Goal: Information Seeking & Learning: Learn about a topic

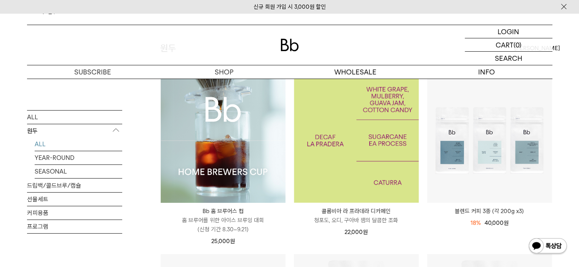
scroll to position [76, 0]
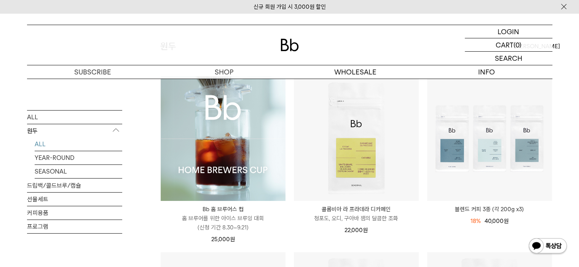
click at [257, 162] on img at bounding box center [223, 138] width 125 height 125
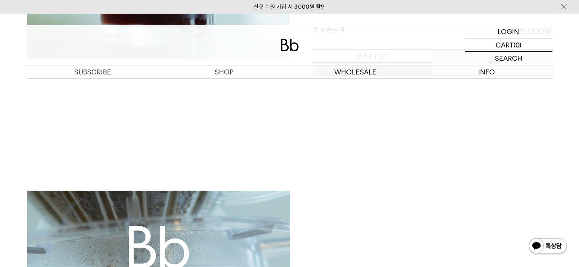
scroll to position [114, 0]
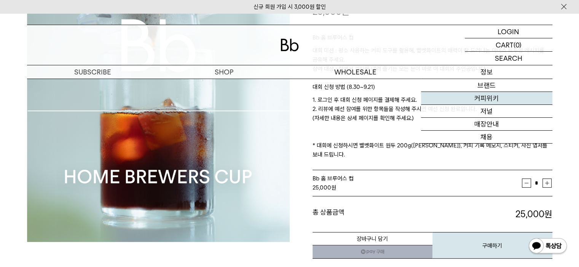
click at [495, 97] on link "커피위키" at bounding box center [486, 98] width 131 height 13
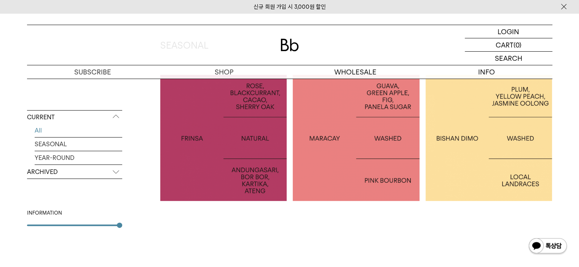
scroll to position [114, 0]
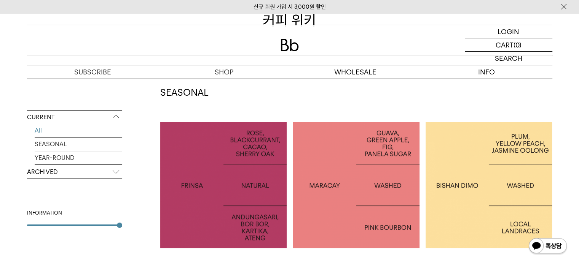
click at [490, 166] on div at bounding box center [488, 185] width 127 height 127
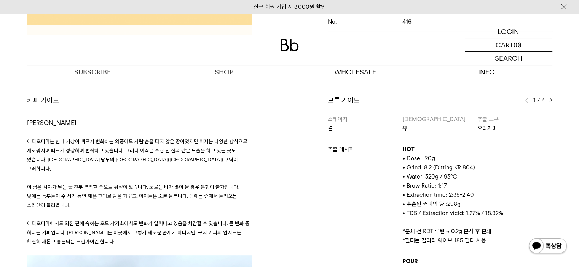
scroll to position [304, 0]
click at [550, 99] on img at bounding box center [550, 101] width 3 height 5
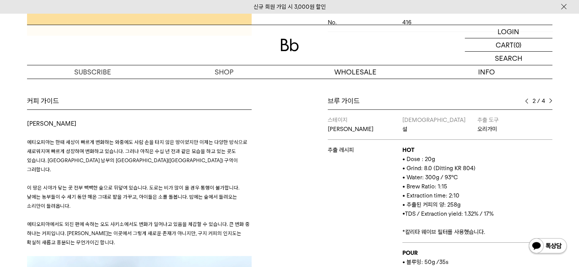
click at [550, 99] on img at bounding box center [550, 101] width 3 height 5
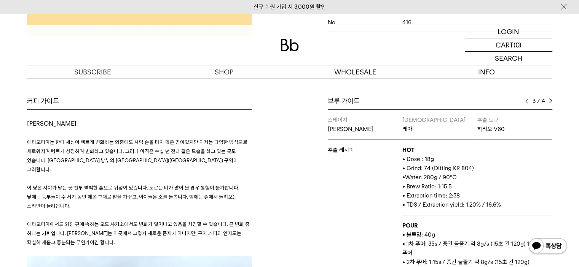
click at [550, 99] on img at bounding box center [550, 101] width 3 height 5
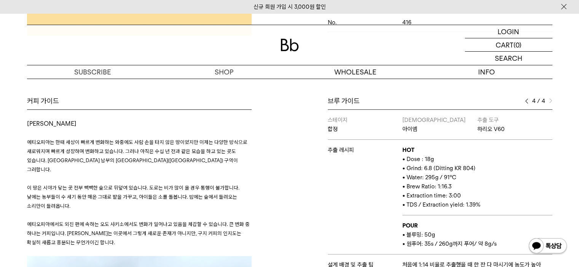
click at [525, 100] on img at bounding box center [526, 101] width 3 height 5
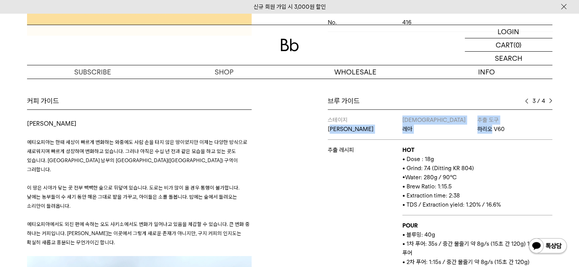
drag, startPoint x: 332, startPoint y: 129, endPoint x: 523, endPoint y: 132, distance: 191.0
click at [517, 130] on tr "스테이지 앨리웨이 바리스타 레아 추출 도구 하리오 V60" at bounding box center [440, 125] width 224 height 30
click at [523, 132] on p "하리오 V60" at bounding box center [514, 129] width 75 height 9
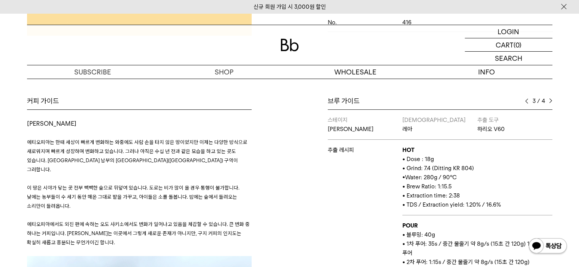
click at [559, 143] on div "커피 가이드 오도 샤키소 에티오피아는 한때 세상이 빠르게 변화하는 와중에도 사람 손을 타지 않은 땅이었지만 이제는 다양한 방식으로 새로워지며 …" at bounding box center [290, 228] width 548 height 262
click at [527, 101] on img at bounding box center [526, 101] width 3 height 5
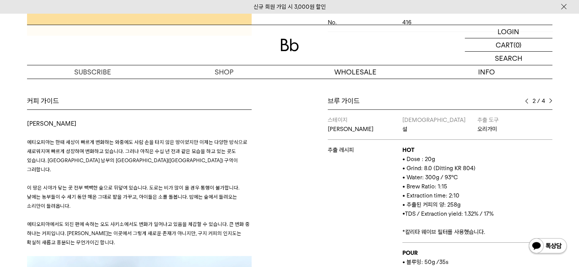
click at [551, 99] on img at bounding box center [550, 101] width 3 height 5
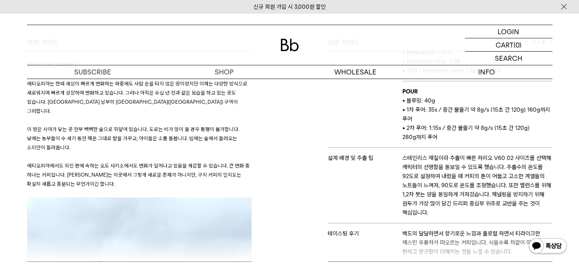
scroll to position [380, 0]
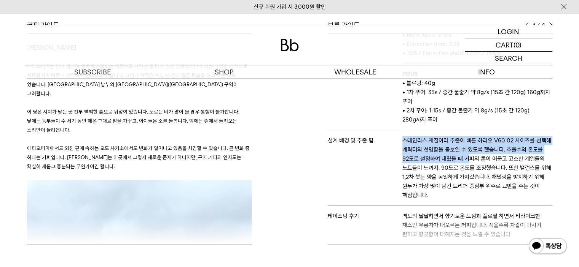
drag, startPoint x: 403, startPoint y: 142, endPoint x: 499, endPoint y: 165, distance: 99.4
click at [495, 164] on p "스테인리스 재질이라 추출이 빠른 하리오 V60 02 사이즈를 선택해 캐릭터의 선명함을 돋보일 수 있도록 했습니다. 추출수의 온도를 92도로 설…" at bounding box center [477, 168] width 150 height 64
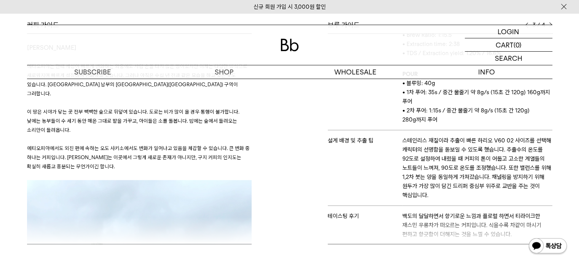
click at [509, 166] on p "스테인리스 재질이라 추출이 빠른 하리오 V60 02 사이즈를 선택해 캐릭터의 선명함을 돋보일 수 있도록 했습니다. 추출수의 온도를 92도로 설…" at bounding box center [477, 168] width 150 height 64
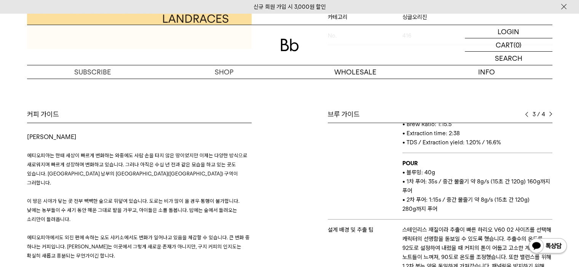
scroll to position [304, 0]
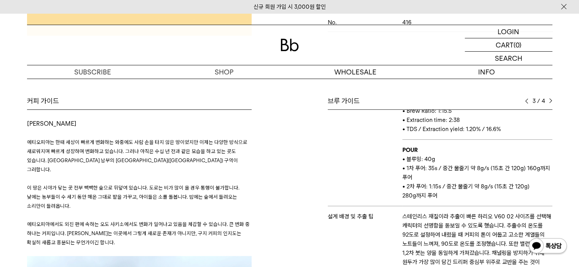
click at [526, 102] on img at bounding box center [526, 101] width 3 height 5
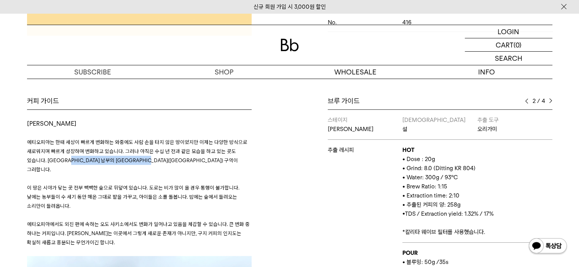
drag, startPoint x: 78, startPoint y: 159, endPoint x: 152, endPoint y: 165, distance: 74.8
click at [152, 165] on p "에티오피아는 한때 세상이 빠르게 변화하는 와중에도 사람 손을 타지 않은 땅이었지만 이제는 다양한 방식으로 새로워지며 빠르게 성장하며 변화하고 …" at bounding box center [139, 156] width 224 height 37
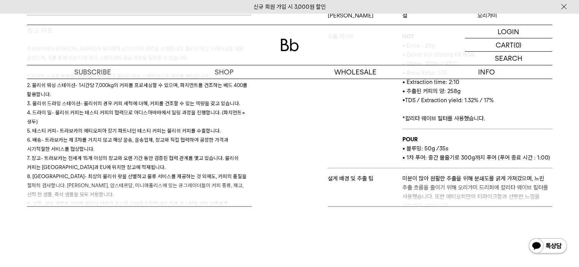
scroll to position [418, 0]
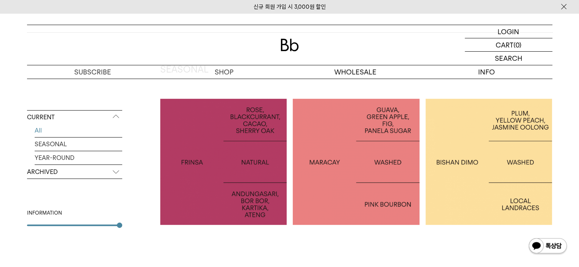
click at [351, 148] on div at bounding box center [356, 162] width 127 height 127
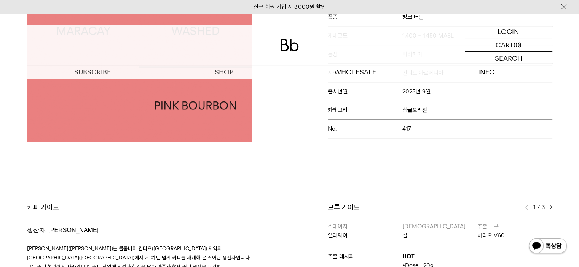
scroll to position [304, 0]
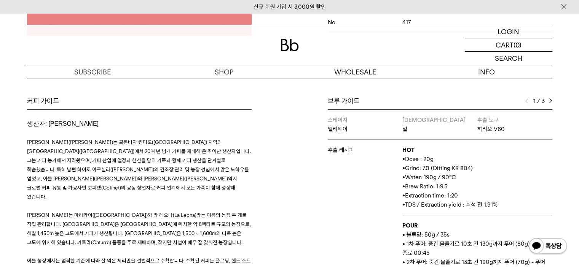
click at [551, 102] on img at bounding box center [550, 101] width 3 height 5
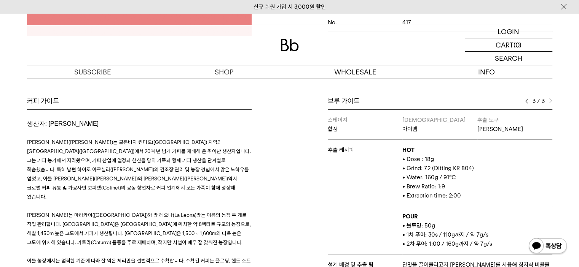
click at [525, 101] on img at bounding box center [526, 101] width 3 height 5
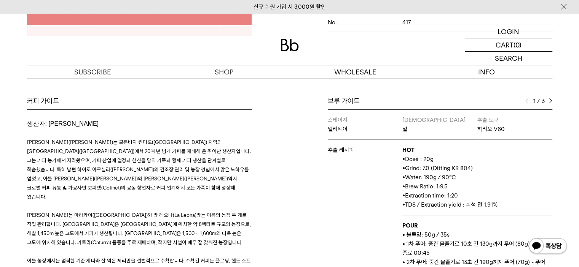
click at [549, 100] on img at bounding box center [550, 101] width 3 height 5
click at [549, 101] on img at bounding box center [550, 101] width 3 height 5
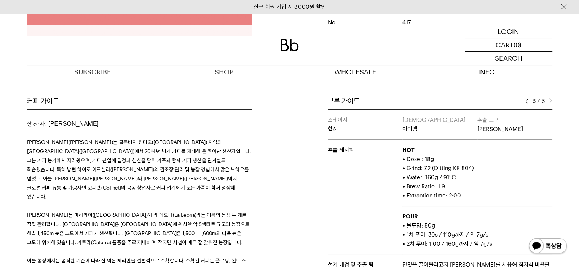
click at [527, 100] on img at bounding box center [526, 101] width 3 height 5
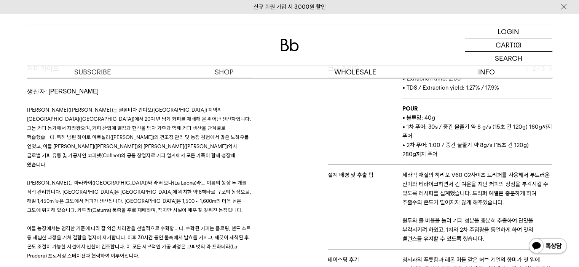
scroll to position [380, 0]
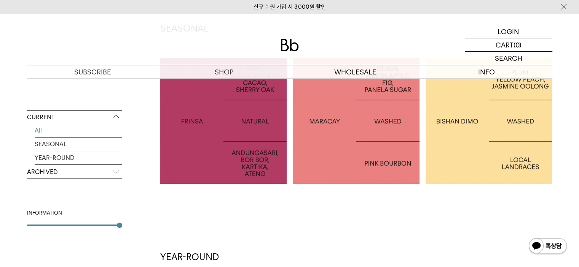
click at [214, 147] on div at bounding box center [223, 121] width 127 height 127
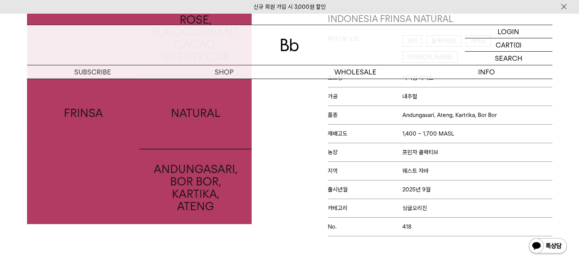
scroll to position [152, 0]
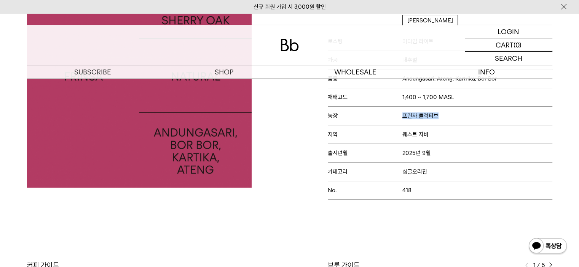
drag, startPoint x: 410, startPoint y: 97, endPoint x: 481, endPoint y: 100, distance: 70.8
click at [481, 107] on p "농장 프린자 콜렉티브" at bounding box center [440, 116] width 224 height 19
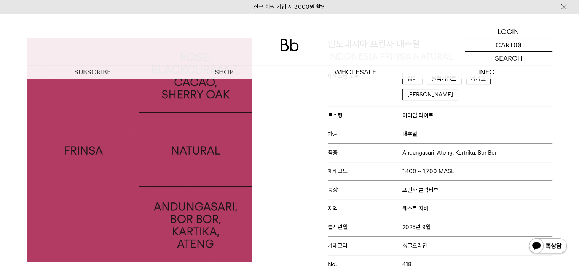
scroll to position [76, 0]
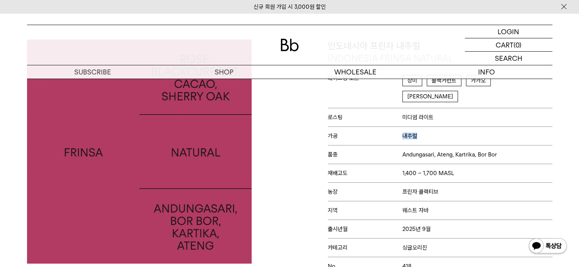
drag, startPoint x: 397, startPoint y: 121, endPoint x: 452, endPoint y: 121, distance: 55.2
click at [452, 127] on p "가공 내추럴" at bounding box center [440, 136] width 224 height 19
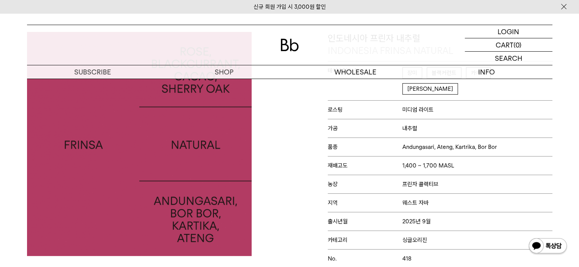
scroll to position [38, 0]
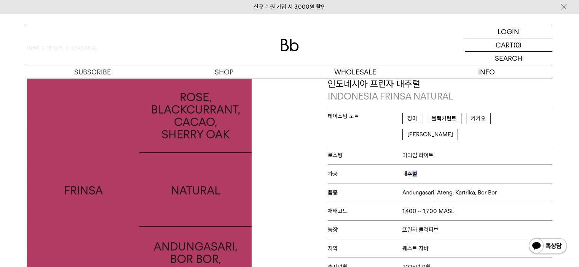
drag, startPoint x: 430, startPoint y: 155, endPoint x: 355, endPoint y: 151, distance: 75.0
click at [355, 165] on p "가공 내추럴" at bounding box center [440, 174] width 224 height 19
click at [451, 165] on p "가공 내추럴" at bounding box center [440, 174] width 224 height 19
drag, startPoint x: 447, startPoint y: 159, endPoint x: 294, endPoint y: 158, distance: 152.6
click at [294, 158] on div "인도네시아 프린자 내추럴 INDONESIA FRINSA NATURAL 테이스팅 노트 장미 블랙커런트 카카오 셰리오크 로스팅 미디엄 라이트 가공…" at bounding box center [423, 196] width 266 height 237
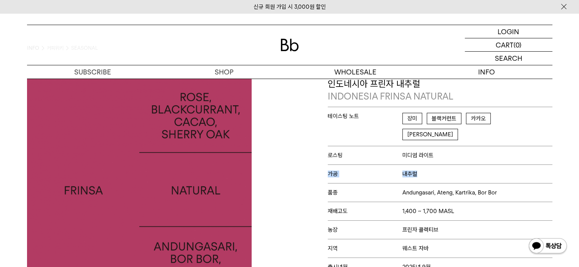
click at [398, 171] on span "가공" at bounding box center [365, 174] width 75 height 7
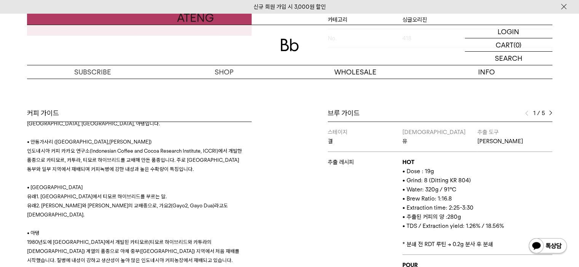
scroll to position [913, 0]
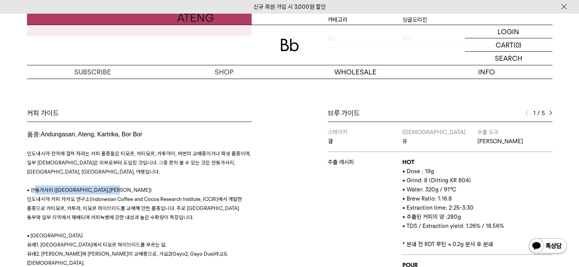
drag, startPoint x: 33, startPoint y: 152, endPoint x: 97, endPoint y: 156, distance: 63.7
click at [97, 156] on h3 "인도네시아 전역에 걸쳐 자라는 커피 품종들은 티모르, 카티모르, 카투아이, 버번의 교배종이거나 파생 품종이며, 일부 교배종은 외부로부터 도입된…" at bounding box center [139, 172] width 224 height 46
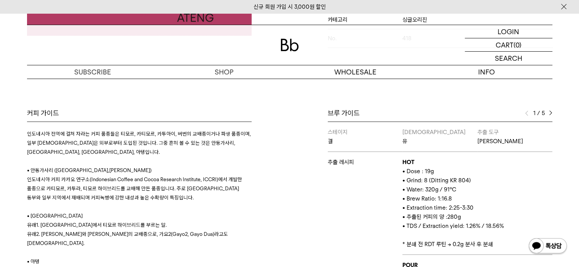
scroll to position [951, 0]
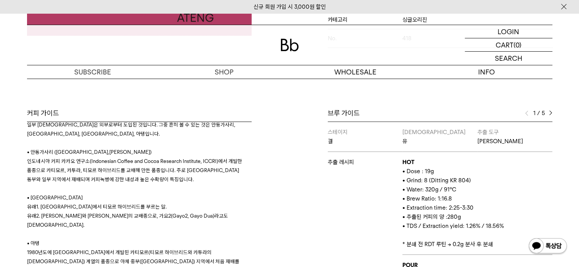
drag, startPoint x: 40, startPoint y: 197, endPoint x: 48, endPoint y: 212, distance: 16.7
click at [41, 239] on p "• 아텡" at bounding box center [139, 243] width 224 height 9
drag, startPoint x: 42, startPoint y: 242, endPoint x: 19, endPoint y: 242, distance: 22.8
click at [19, 242] on div "커피 가이드 프린자 콜렉티브 프린자 콜렉티브(Frinsa Collective)는 윌단 무스토파(Wildan Mustofa)가 운영하는 프린자라…" at bounding box center [290, 240] width 548 height 262
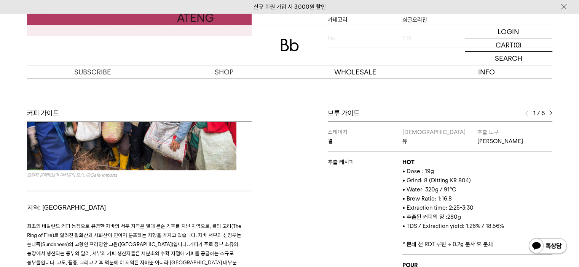
scroll to position [1294, 0]
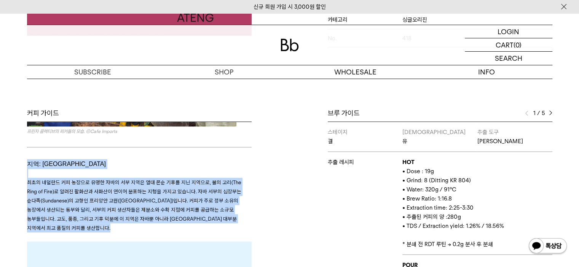
drag, startPoint x: 75, startPoint y: 153, endPoint x: 15, endPoint y: 126, distance: 65.7
click at [0, 120] on div "Bb의 커피 ALL SEASONAL YEAR-ROUND AUCTION SERIES ARCHIVE 2023 2022 2021 2020 2019 …" at bounding box center [289, 91] width 579 height 560
click at [148, 180] on span "최초의 네덜란드 커피 농장으로 유명한 자바의 서부 지역은 열대 몬순 기후를 지닌 지역으로, 불의 고리(The Ring of Fire)로 알려진…" at bounding box center [134, 206] width 214 height 52
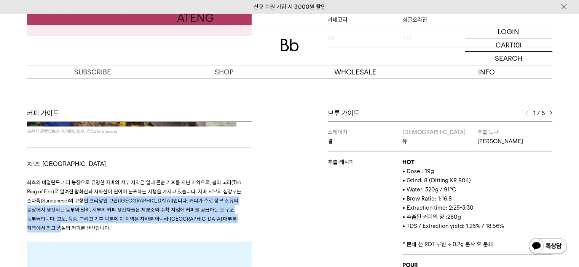
drag, startPoint x: 84, startPoint y: 156, endPoint x: 76, endPoint y: 150, distance: 10.6
click at [76, 178] on h3 "최초의 네덜란드 커피 농장으로 유명한 자바의 서부 지역은 열대 몬순 기후를 지닌 지역으로, 불의 고리(The Ring of Fire)로 알려진…" at bounding box center [139, 205] width 224 height 55
click at [206, 180] on span "최초의 네덜란드 커피 농장으로 유명한 자바의 서부 지역은 열대 몬순 기후를 지닌 지역으로, 불의 고리(The Ring of Fire)로 알려진…" at bounding box center [134, 206] width 214 height 52
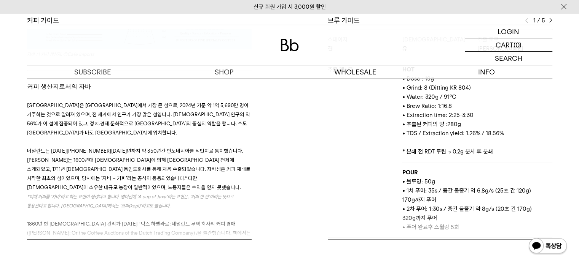
scroll to position [380, 0]
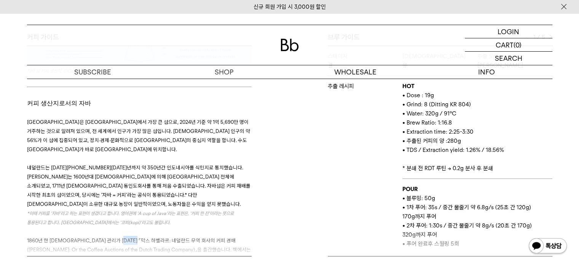
drag, startPoint x: 151, startPoint y: 169, endPoint x: 61, endPoint y: 167, distance: 90.2
click at [57, 238] on span "1860년 한 네덜란드 관리가 소설 ⌜막스 하벨라르: 네덜란드 무역 회사의 커피 경매(Max Havelaar: Or the Coffee Auc…" at bounding box center [139, 259] width 224 height 43
click at [155, 238] on span "1860년 한 네덜란드 관리가 소설 ⌜막스 하벨라르: 네덜란드 무역 회사의 커피 경매(Max Havelaar: Or the Coffee Auc…" at bounding box center [139, 259] width 224 height 43
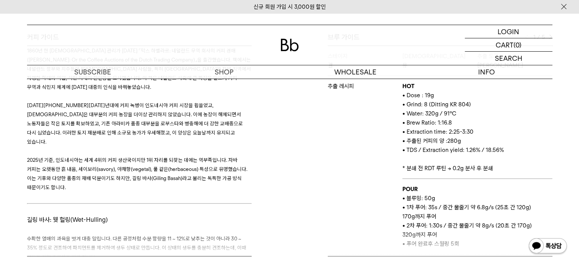
scroll to position [1902, 0]
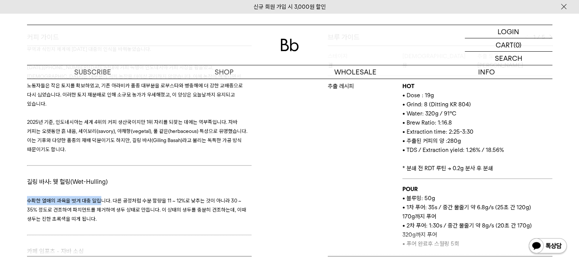
drag, startPoint x: 24, startPoint y: 112, endPoint x: 99, endPoint y: 108, distance: 75.0
click at [99, 108] on div "커피 가이드 프린자 콜렉티브 프린자 콜렉티브(Frinsa Collective)는 윌단 무스토파(Wildan Mustofa)가 운영하는 프린자라…" at bounding box center [156, 145] width 266 height 224
click at [126, 198] on span "수확한 열매의 과육을 벗겨 대충 말립니다. 다른 공정처럼 수분 함량을 11 ~ 12%로 낮추는 것이 아니라 30 ~ 35% 정도로 건조하여 파…" at bounding box center [136, 210] width 219 height 24
drag, startPoint x: 173, startPoint y: 102, endPoint x: 70, endPoint y: 104, distance: 103.9
click at [62, 187] on h3 at bounding box center [139, 191] width 224 height 9
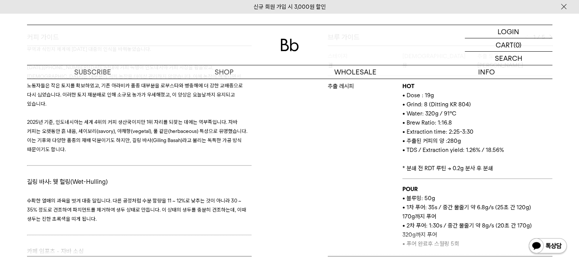
click at [154, 196] on h3 "수확한 열매의 과육을 벗겨 대충 말립니다. 다른 공정처럼 수분 함량을 11 ~ 12%로 낮추는 것이 아니라 30 ~ 35% 정도로 건조하여 파…" at bounding box center [139, 209] width 224 height 27
drag, startPoint x: 199, startPoint y: 105, endPoint x: 195, endPoint y: 112, distance: 7.5
click at [158, 196] on h3 "수확한 열매의 과육을 벗겨 대충 말립니다. 다른 공정처럼 수분 함량을 11 ~ 12%로 낮추는 것이 아니라 30 ~ 35% 정도로 건조하여 파…" at bounding box center [139, 209] width 224 height 27
click at [196, 198] on span "수확한 열매의 과육을 벗겨 대충 말립니다. 다른 공정처럼 수분 함량을 11 ~ 12%로 낮추는 것이 아니라 30 ~ 35% 정도로 건조하여 파…" at bounding box center [136, 210] width 219 height 24
drag, startPoint x: 149, startPoint y: 116, endPoint x: 97, endPoint y: 122, distance: 52.1
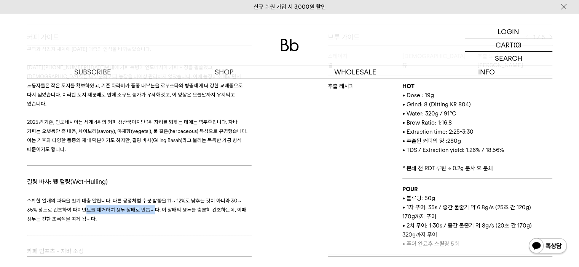
click at [62, 196] on h3 "수확한 열매의 과육을 벗겨 대충 말립니다. 다른 공정처럼 수분 함량을 11 ~ 12%로 낮추는 것이 아니라 30 ~ 35% 정도로 건조하여 파…" at bounding box center [139, 209] width 224 height 27
click at [149, 196] on h3 "수확한 열매의 과육을 벗겨 대충 말립니다. 다른 공정처럼 수분 함량을 11 ~ 12%로 낮추는 것이 아니라 30 ~ 35% 정도로 건조하여 파…" at bounding box center [139, 209] width 224 height 27
drag, startPoint x: 132, startPoint y: 117, endPoint x: 176, endPoint y: 133, distance: 46.7
click at [174, 196] on h3 "수확한 열매의 과육을 벗겨 대충 말립니다. 다른 공정처럼 수분 함량을 11 ~ 12%로 낮추는 것이 아니라 30 ~ 35% 정도로 건조하여 파…" at bounding box center [139, 209] width 224 height 27
click at [173, 224] on h3 at bounding box center [139, 228] width 224 height 9
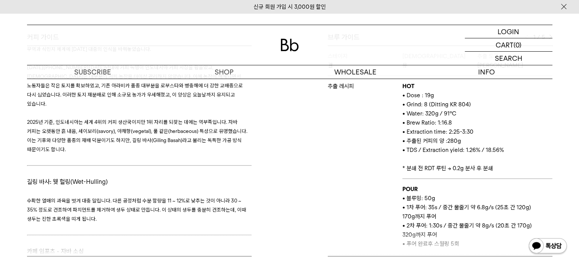
drag, startPoint x: 31, startPoint y: 110, endPoint x: 81, endPoint y: 115, distance: 50.1
click at [59, 196] on h3 "수확한 열매의 과육을 벗겨 대충 말립니다. 다른 공정처럼 수분 함량을 11 ~ 12%로 낮추는 것이 아니라 30 ~ 35% 정도로 건조하여 파…" at bounding box center [139, 209] width 224 height 27
click at [82, 196] on h3 "수확한 열매의 과육을 벗겨 대충 말립니다. 다른 공정처럼 수분 함량을 11 ~ 12%로 낮추는 것이 아니라 30 ~ 35% 정도로 건조하여 파…" at bounding box center [139, 209] width 224 height 27
click at [94, 196] on h3 "수확한 열매의 과육을 벗겨 대충 말립니다. 다른 공정처럼 수분 함량을 11 ~ 12%로 낮추는 것이 아니라 30 ~ 35% 정도로 건조하여 파…" at bounding box center [139, 209] width 224 height 27
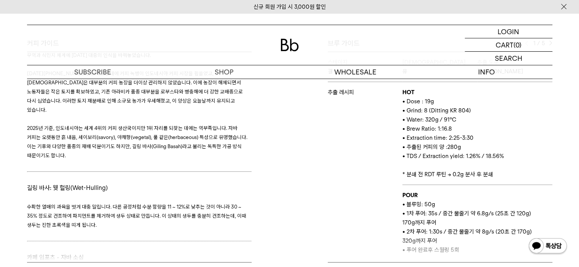
scroll to position [418, 0]
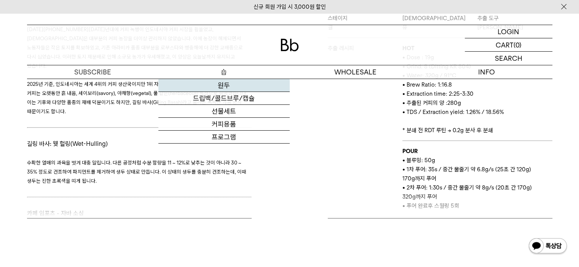
click at [244, 84] on link "원두" at bounding box center [223, 85] width 131 height 13
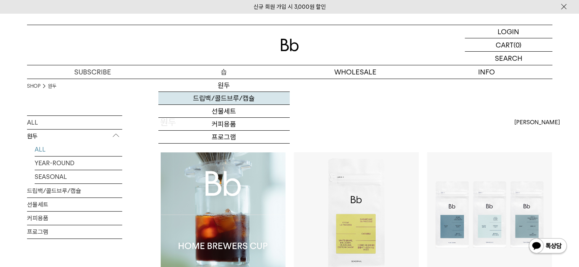
click at [256, 97] on link "드립백/콜드브루/캡슐" at bounding box center [223, 98] width 131 height 13
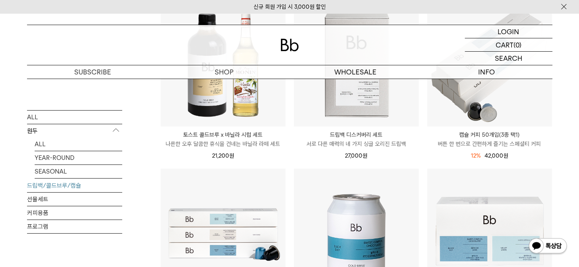
scroll to position [152, 0]
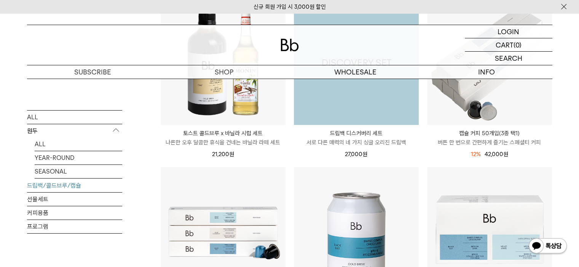
click at [386, 105] on img at bounding box center [356, 62] width 125 height 125
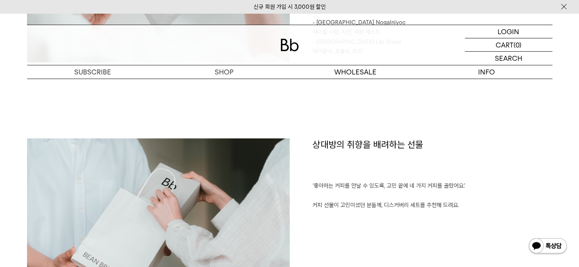
scroll to position [1141, 0]
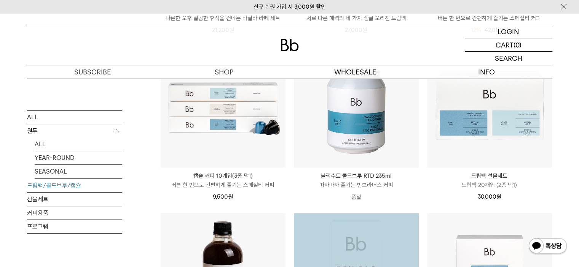
scroll to position [253, 0]
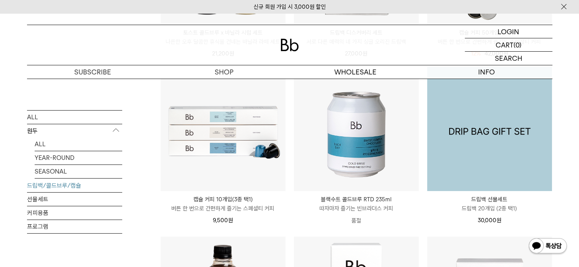
click at [483, 125] on img at bounding box center [489, 129] width 125 height 125
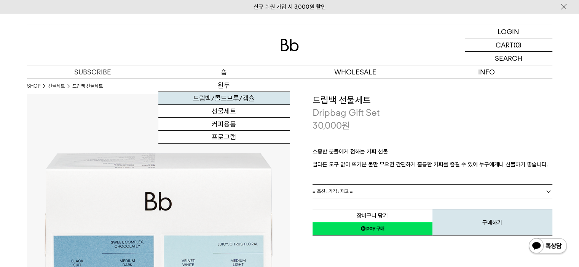
click at [247, 98] on link "드립백/콜드브루/캡슐" at bounding box center [223, 98] width 131 height 13
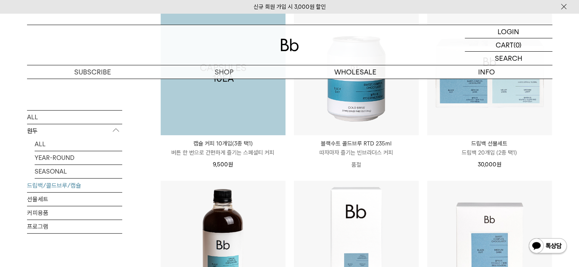
scroll to position [228, 0]
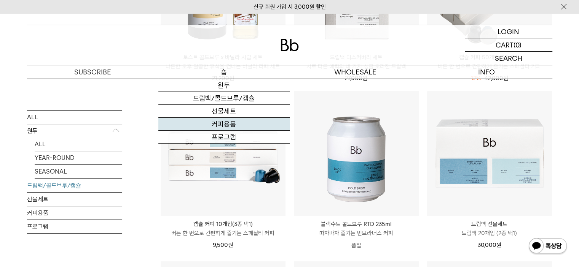
click at [245, 129] on link "커피용품" at bounding box center [223, 124] width 131 height 13
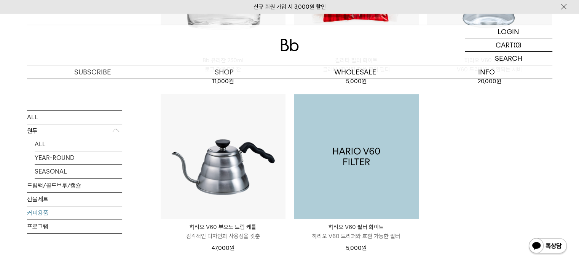
scroll to position [266, 0]
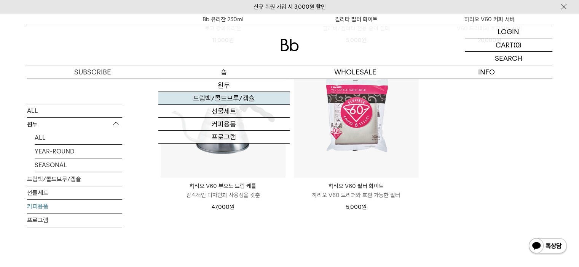
click at [248, 97] on link "드립백/콜드브루/캡슐" at bounding box center [223, 98] width 131 height 13
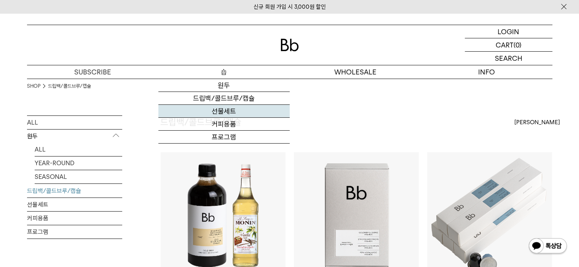
click at [235, 107] on link "선물세트" at bounding box center [223, 111] width 131 height 13
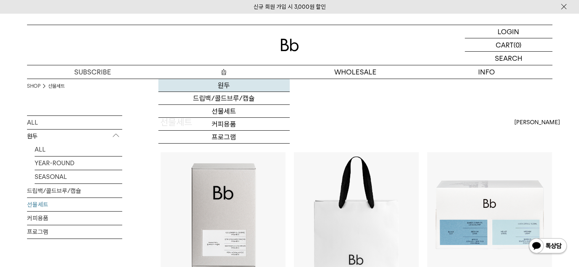
click at [254, 87] on link "원두" at bounding box center [223, 85] width 131 height 13
